Goal: Information Seeking & Learning: Check status

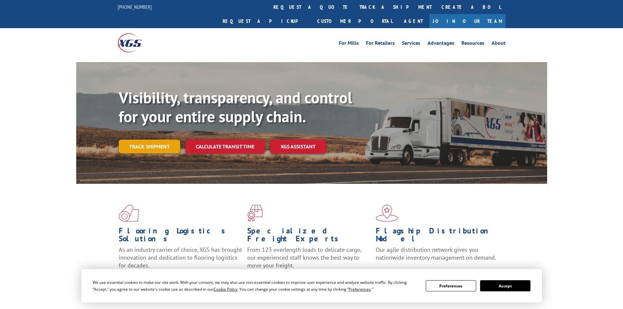
click at [158, 140] on link "Track shipment" at bounding box center [150, 147] width 62 height 14
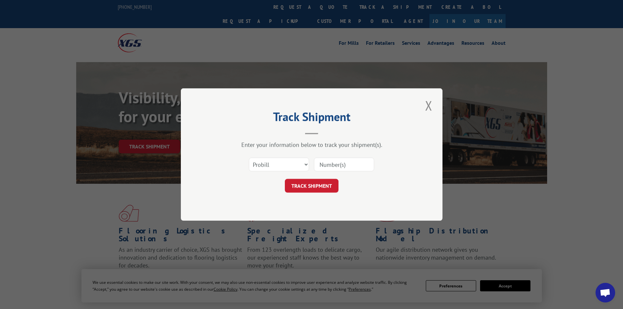
click at [338, 166] on input at bounding box center [344, 165] width 60 height 14
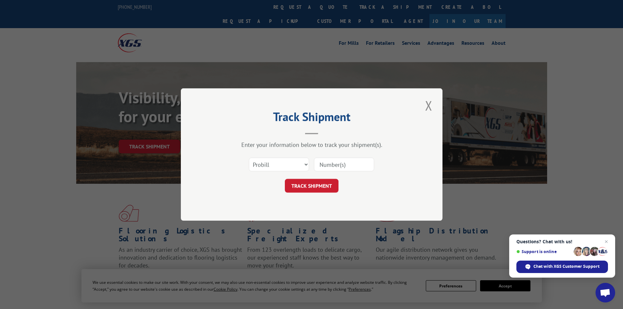
paste input "17511611"
type input "17511611"
click at [306, 186] on button "TRACK SHIPMENT" at bounding box center [312, 186] width 54 height 14
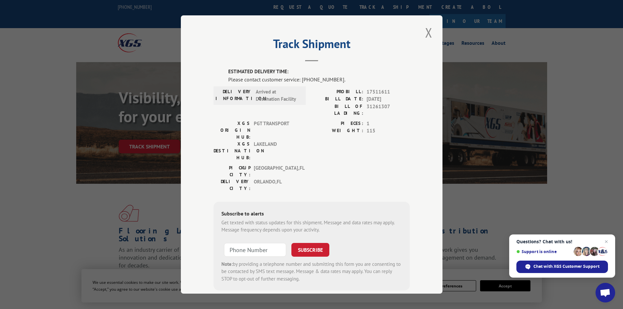
click at [430, 39] on button "Close modal" at bounding box center [428, 33] width 11 height 18
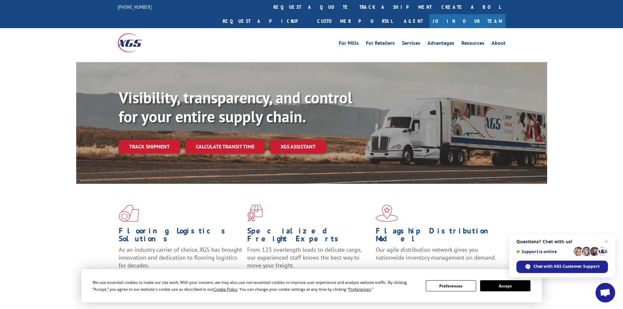
click at [134, 140] on link "Track shipment" at bounding box center [150, 147] width 62 height 14
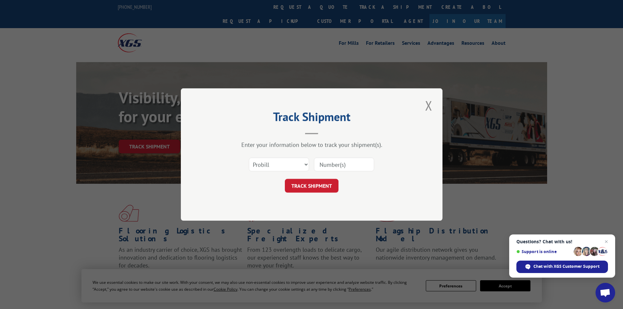
click at [359, 165] on input at bounding box center [344, 165] width 60 height 14
paste input "17511611"
type input "17511611"
click at [323, 188] on button "TRACK SHIPMENT" at bounding box center [312, 186] width 54 height 14
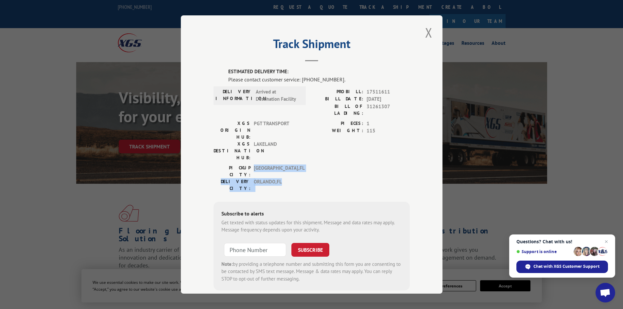
drag, startPoint x: 266, startPoint y: 143, endPoint x: 295, endPoint y: 152, distance: 31.0
click at [295, 165] on div "PICKUP CITY: [GEOGRAPHIC_DATA] , [GEOGRAPHIC_DATA] DELIVERY CITY: [GEOGRAPHIC_D…" at bounding box center [258, 178] width 88 height 27
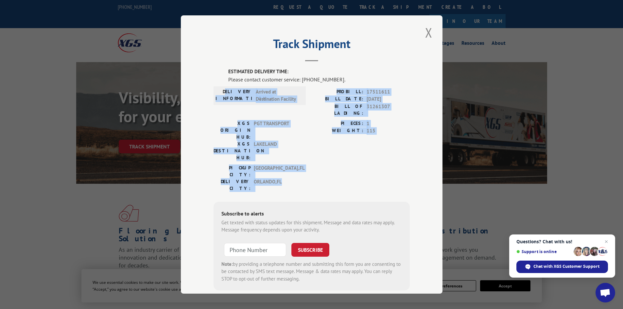
drag, startPoint x: 261, startPoint y: 101, endPoint x: 286, endPoint y: 151, distance: 55.9
click at [286, 151] on div "ESTIMATED DELIVERY TIME: Please contact customer service: [PHONE_NUMBER]. DELIV…" at bounding box center [312, 179] width 196 height 222
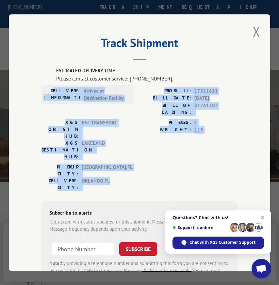
click at [144, 102] on label "BILL OF LADING:" at bounding box center [166, 109] width 52 height 14
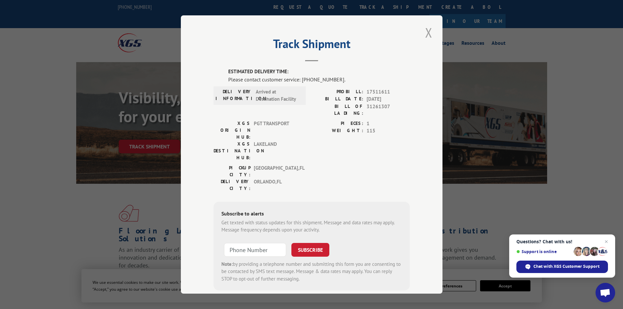
click at [426, 31] on button "Close modal" at bounding box center [428, 33] width 11 height 18
